Goal: Find specific page/section: Find specific page/section

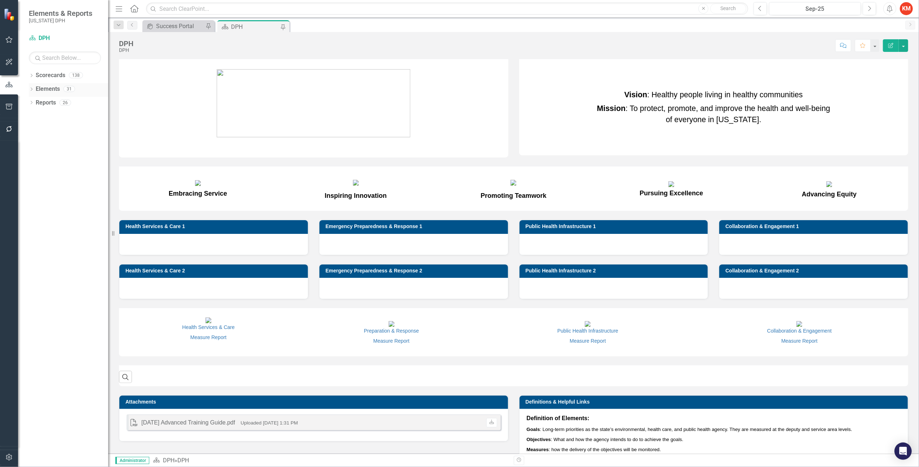
click at [32, 90] on icon "Dropdown" at bounding box center [31, 90] width 5 height 4
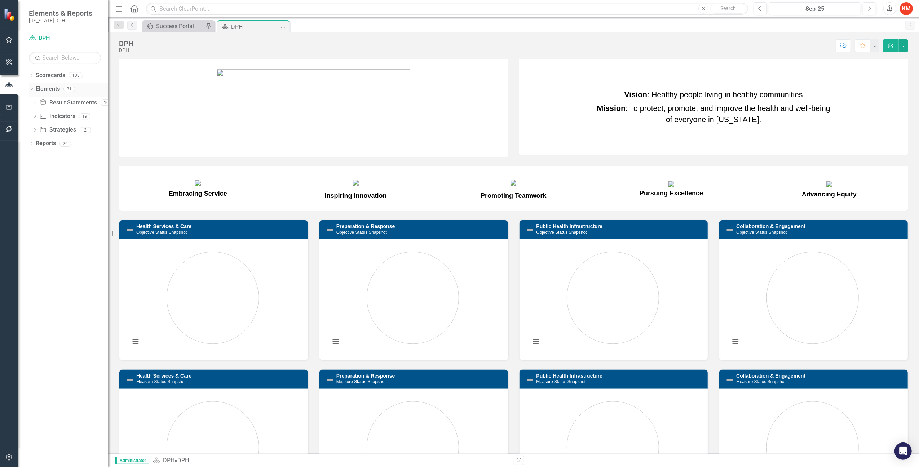
click at [32, 87] on icon "Dropdown" at bounding box center [30, 88] width 4 height 5
click at [34, 74] on icon "Dropdown" at bounding box center [31, 76] width 5 height 4
click at [36, 88] on icon "Dropdown" at bounding box center [34, 88] width 5 height 4
click at [31, 250] on div "Dropdown Elements 31" at bounding box center [68, 254] width 79 height 14
click at [31, 252] on icon "Dropdown" at bounding box center [31, 254] width 5 height 4
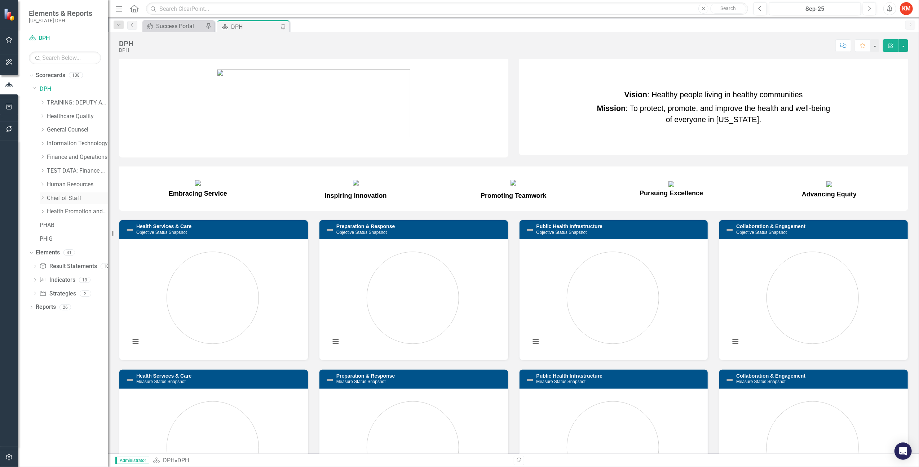
click at [42, 196] on icon "Dropdown" at bounding box center [42, 198] width 5 height 4
click at [49, 264] on icon "Dropdown" at bounding box center [49, 266] width 5 height 4
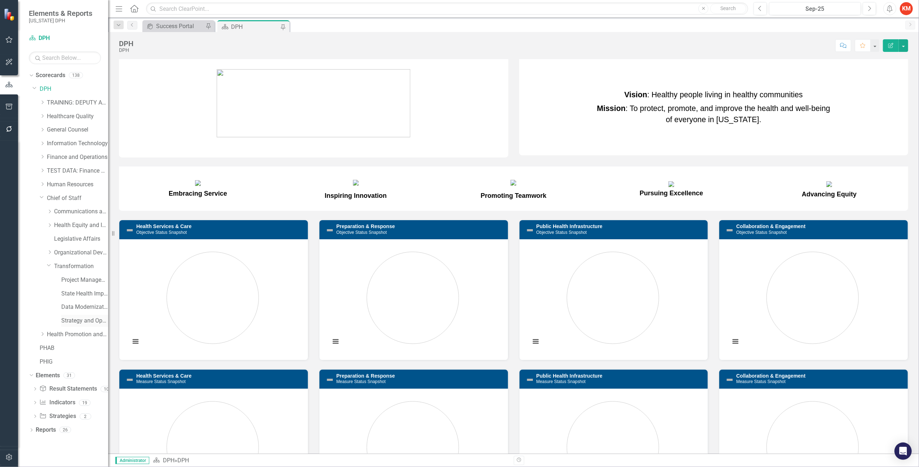
click at [69, 319] on link "Strategy and Operational Excellence" at bounding box center [84, 321] width 47 height 8
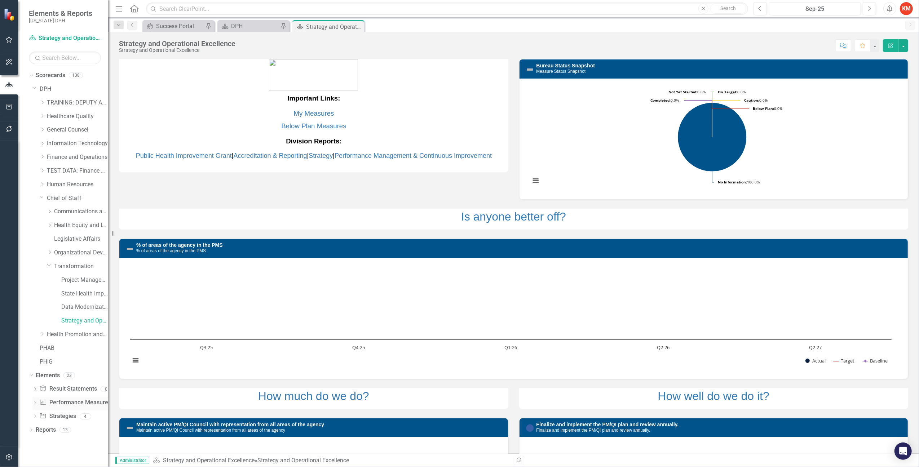
click at [34, 400] on div "Dropdown Performance Measure Performance Measures 19" at bounding box center [70, 404] width 76 height 14
click at [35, 403] on icon "Dropdown" at bounding box center [34, 403] width 5 height 4
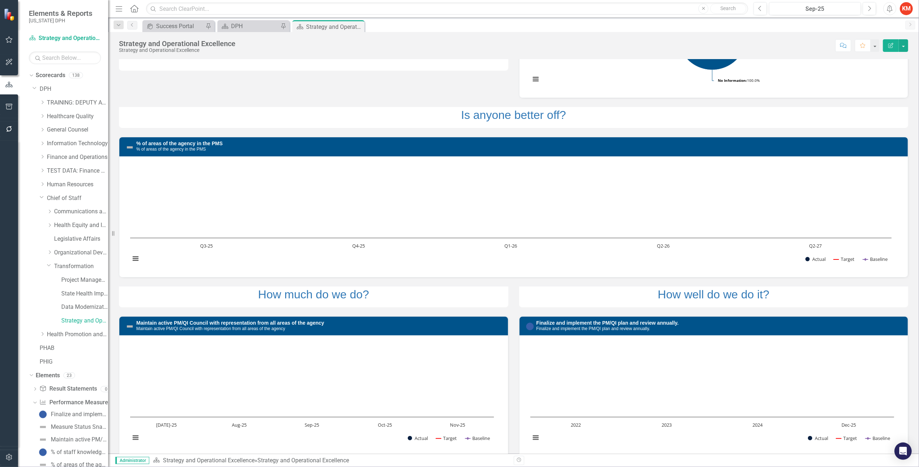
scroll to position [113, 0]
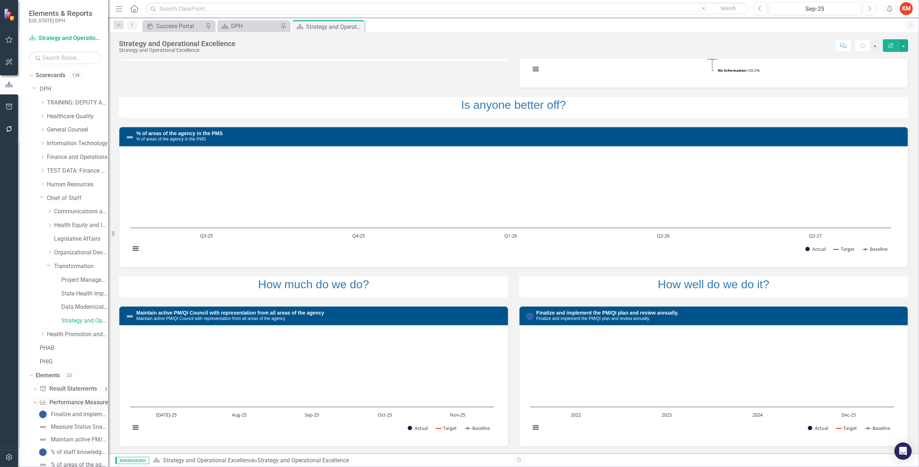
click at [62, 401] on link "Performance Measure Performance Measures" at bounding box center [74, 403] width 71 height 8
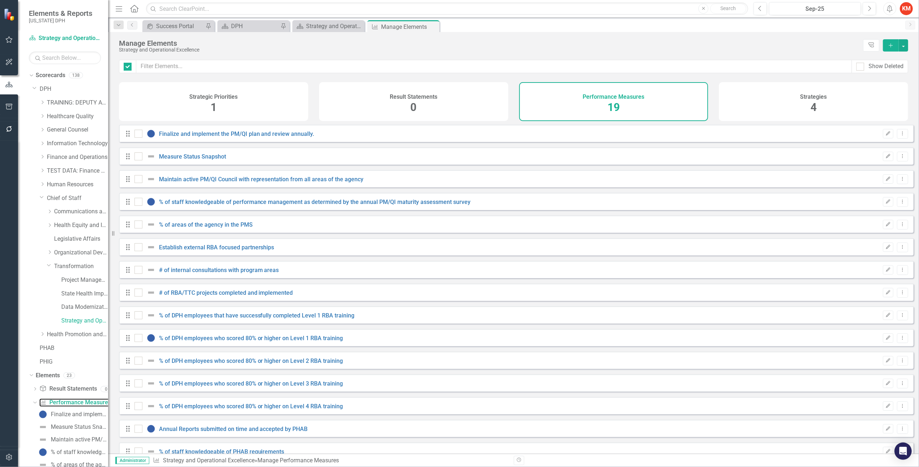
checkbox input "false"
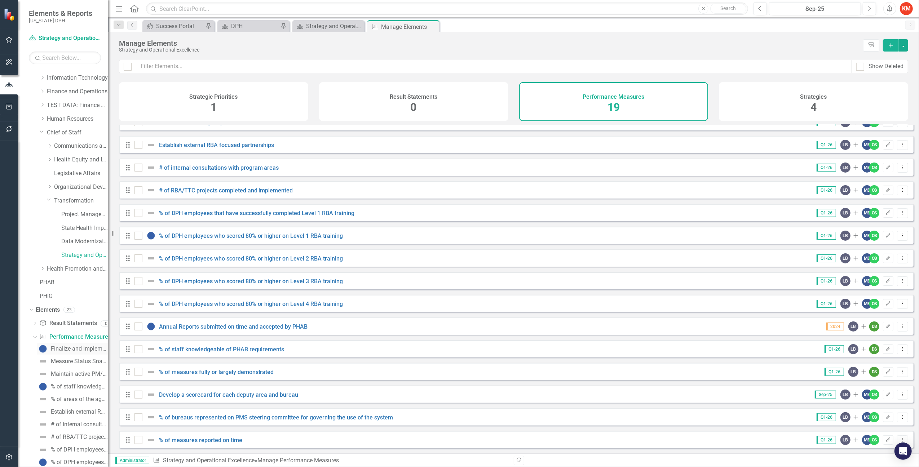
scroll to position [210, 0]
